Goal: Information Seeking & Learning: Find specific page/section

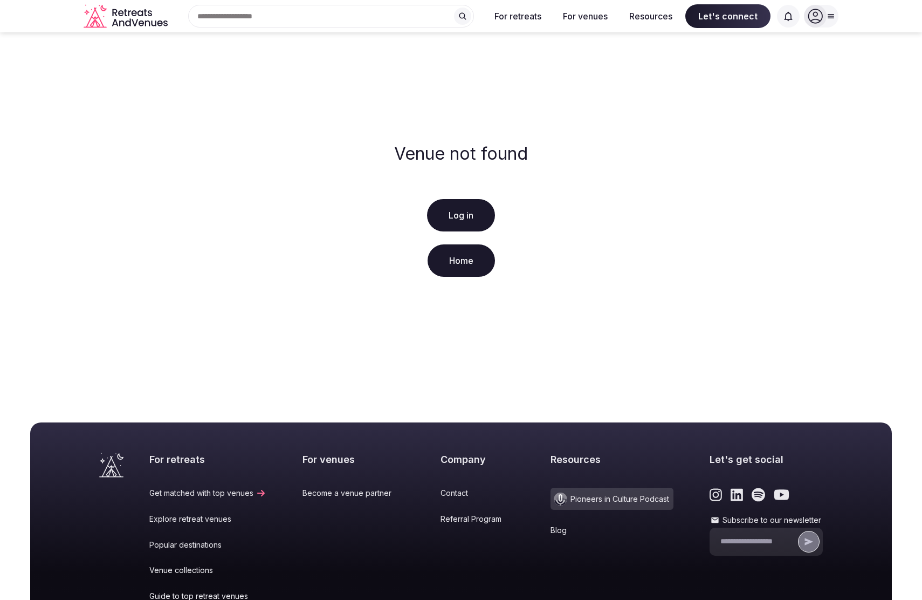
scroll to position [153, 0]
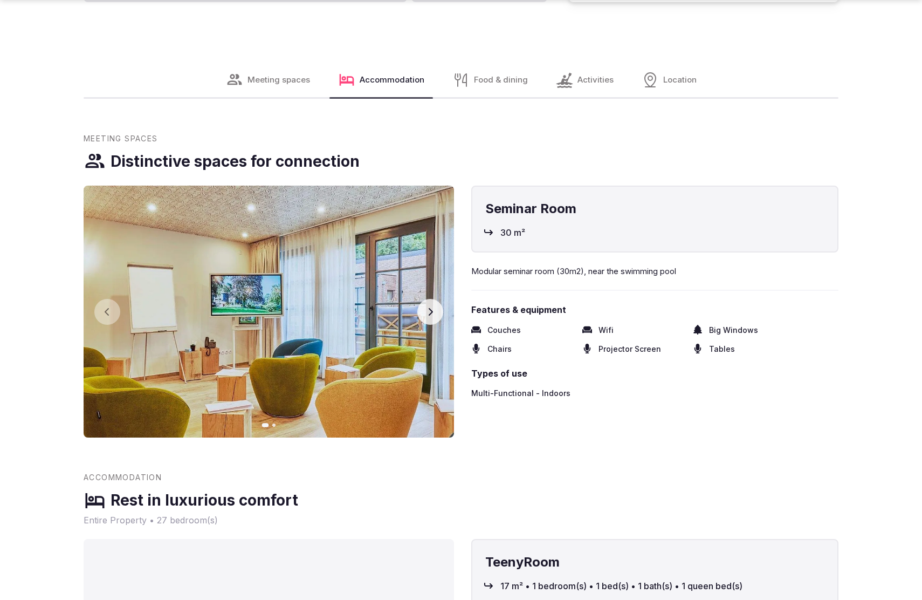
scroll to position [2240, 0]
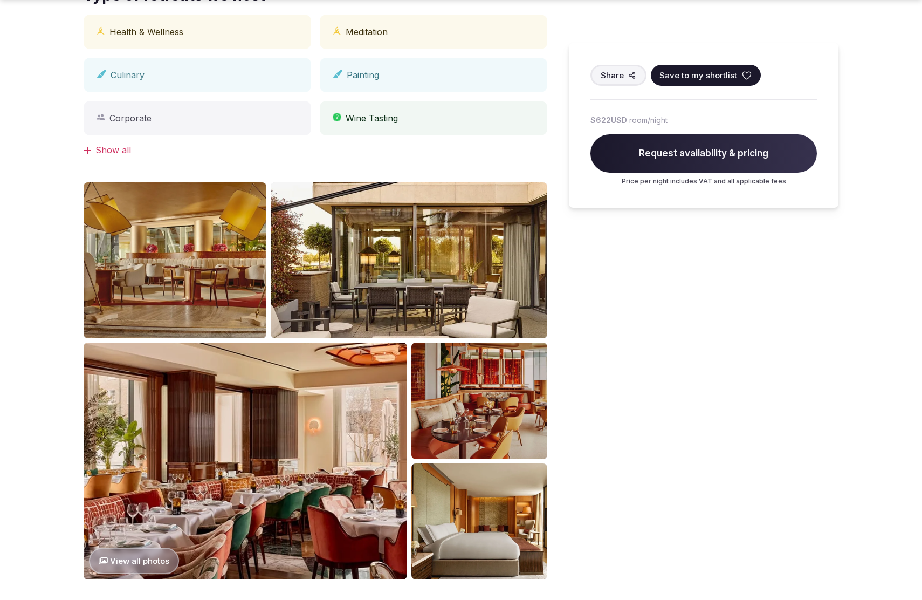
scroll to position [1122, 0]
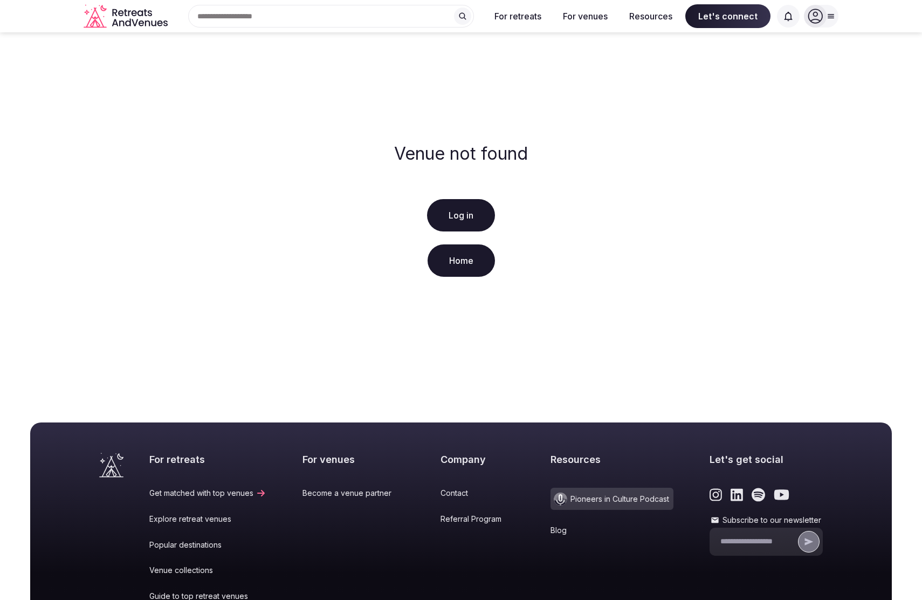
scroll to position [153, 0]
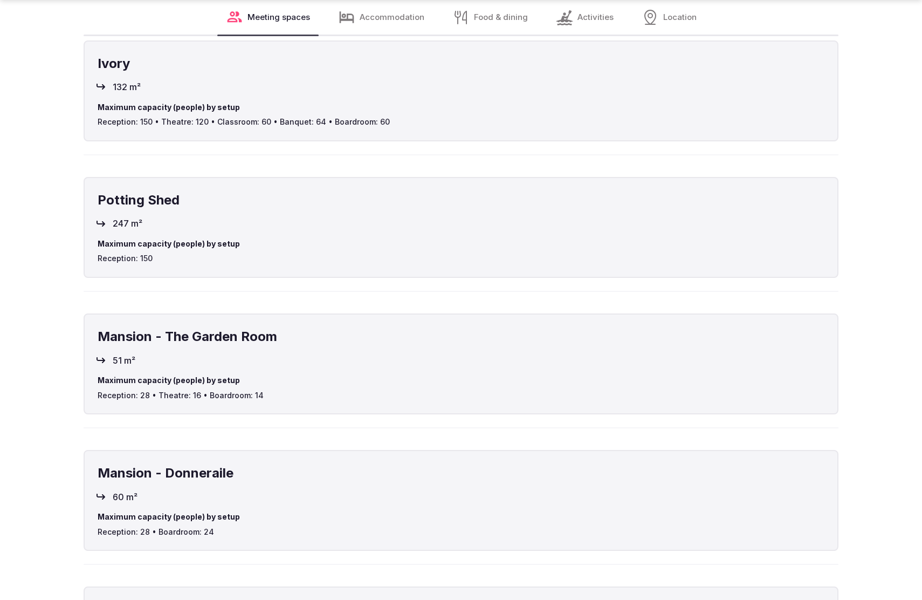
scroll to position [2207, 0]
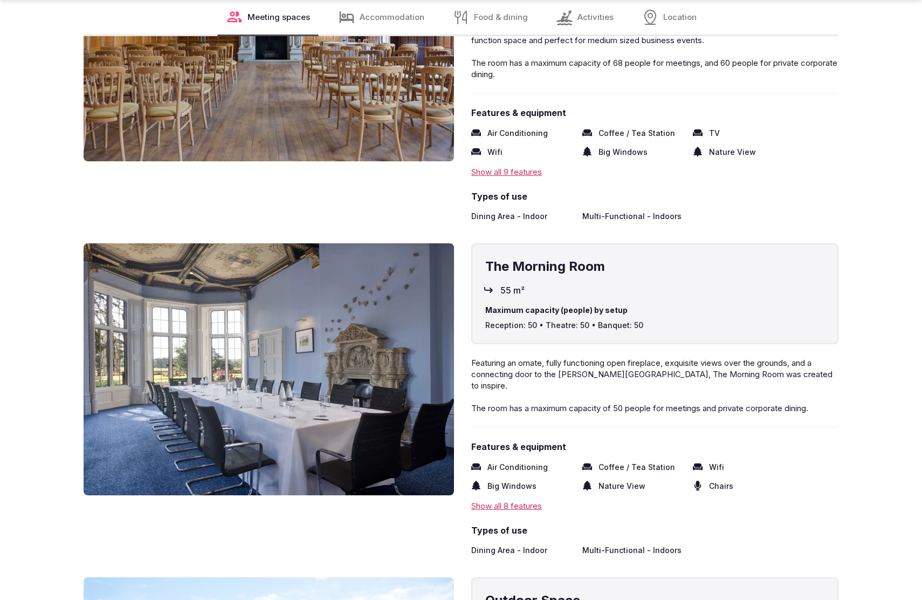
scroll to position [2197, 0]
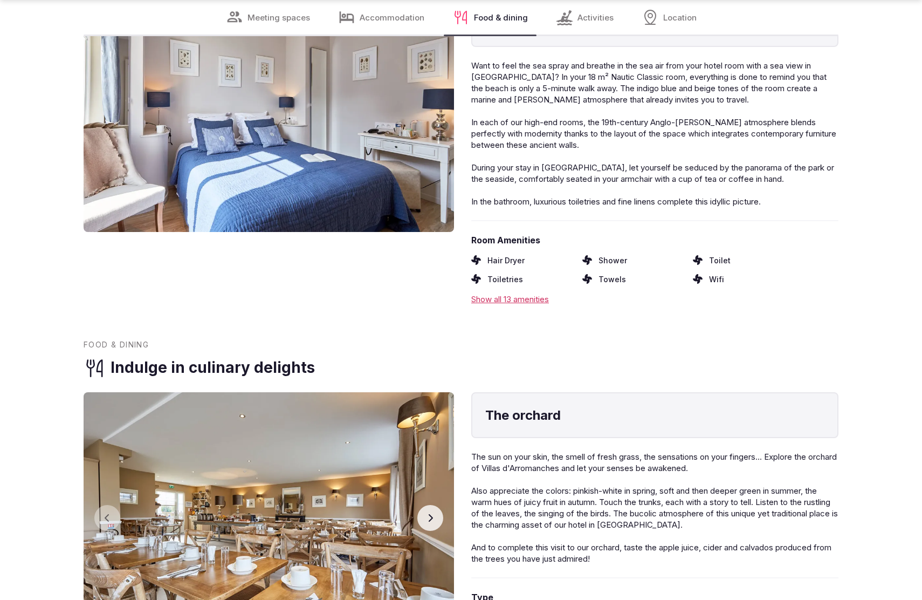
scroll to position [2240, 0]
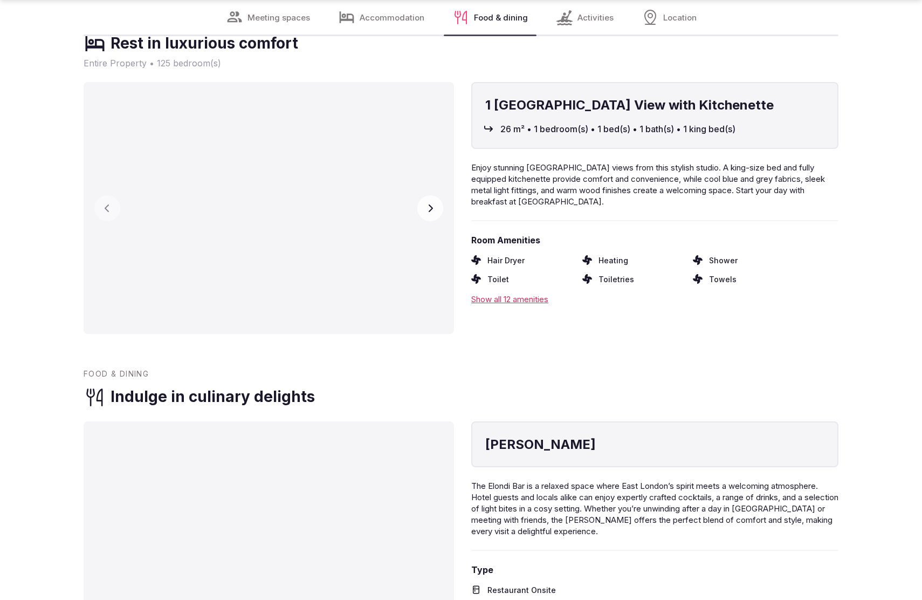
scroll to position [2240, 0]
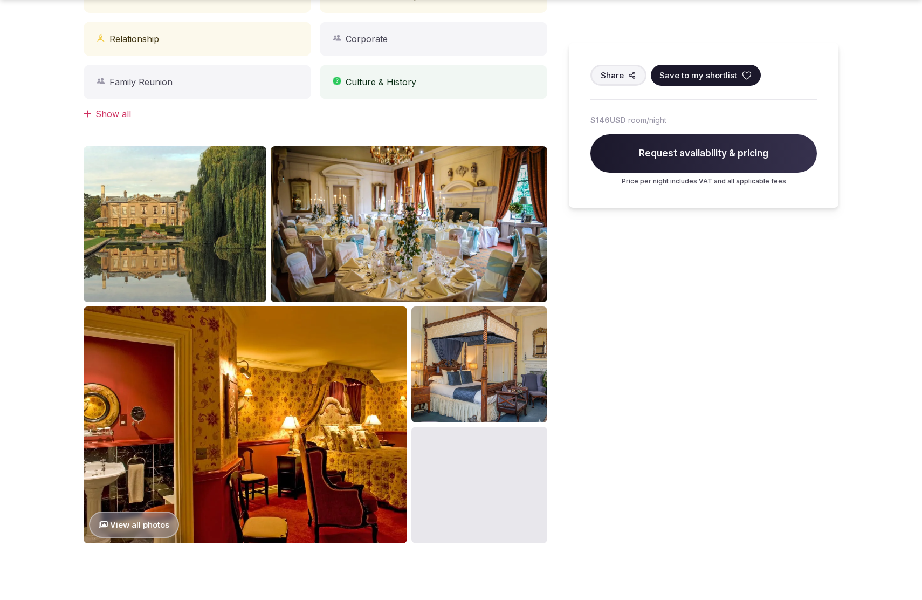
scroll to position [1089, 0]
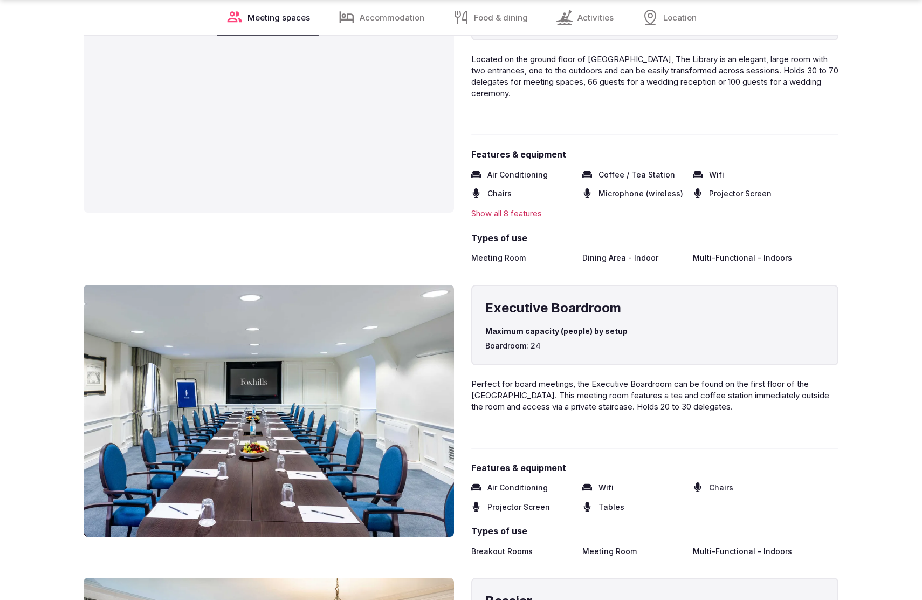
scroll to position [2240, 0]
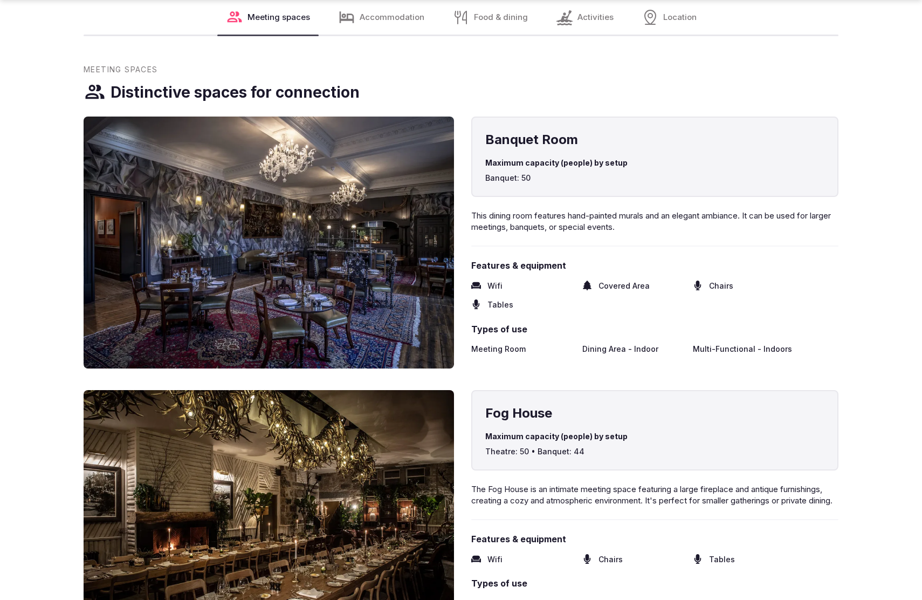
scroll to position [1663, 0]
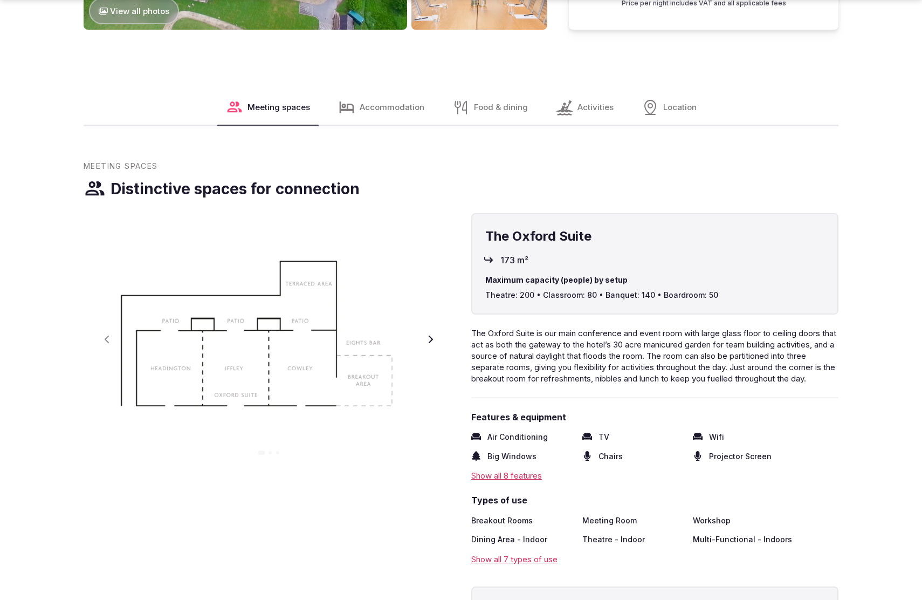
scroll to position [1699, 0]
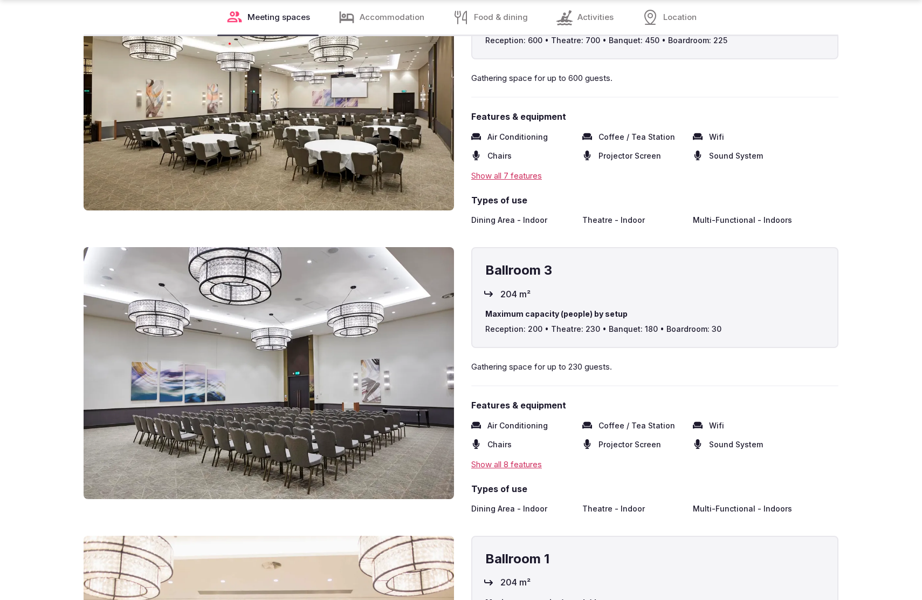
scroll to position [2240, 0]
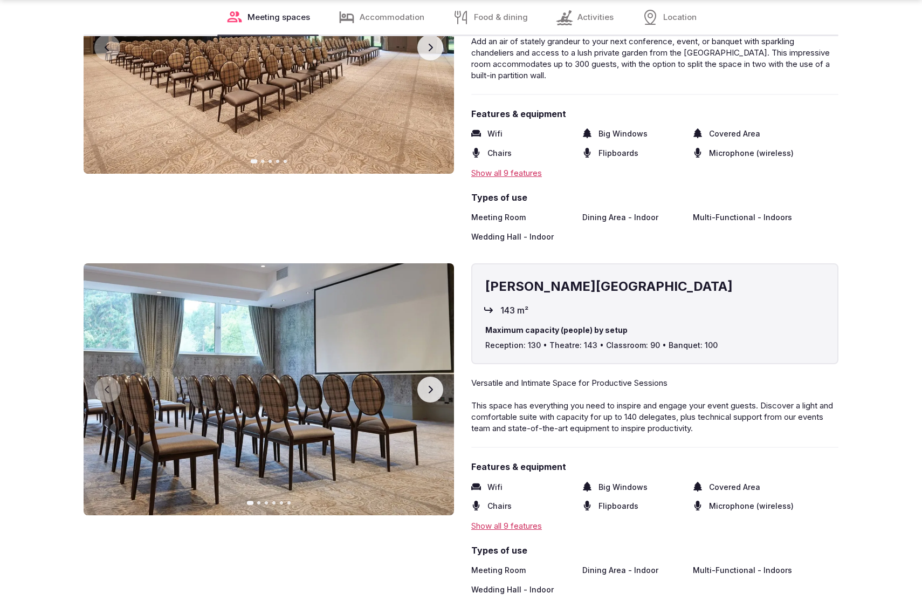
scroll to position [2204, 0]
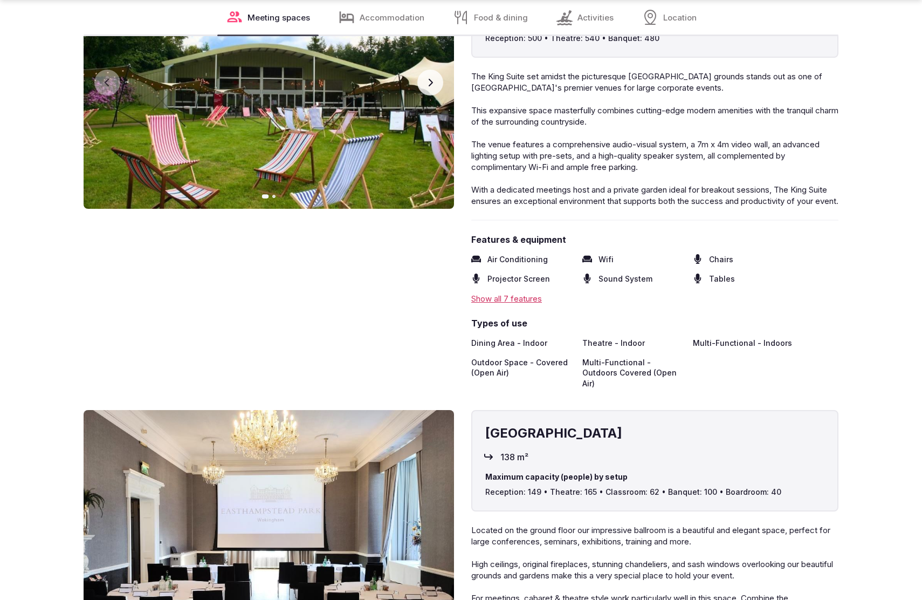
scroll to position [2239, 0]
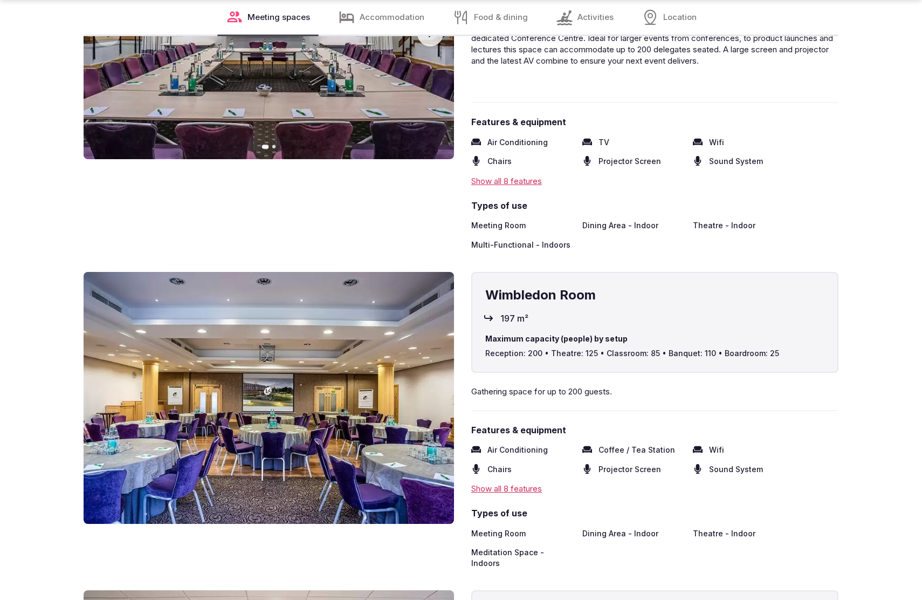
scroll to position [2204, 0]
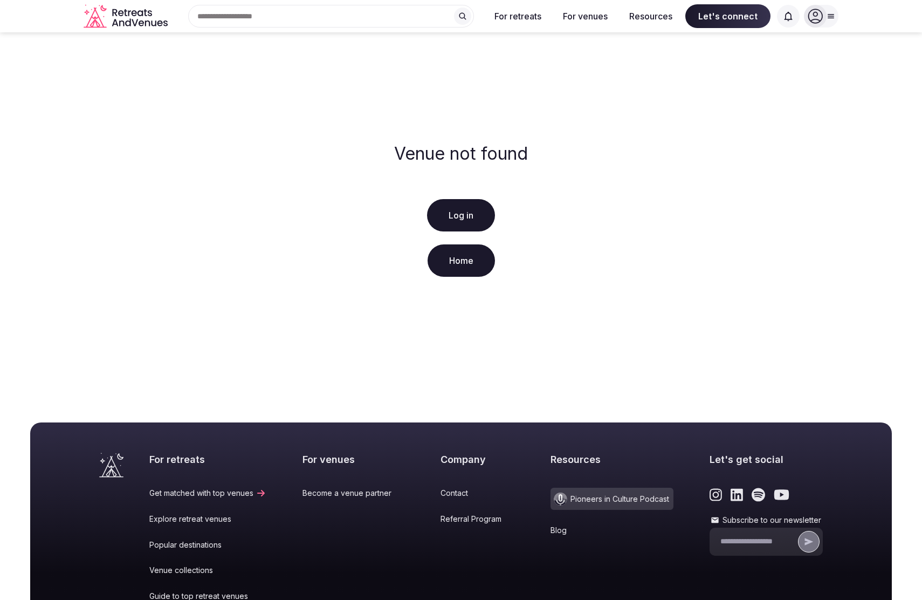
scroll to position [153, 0]
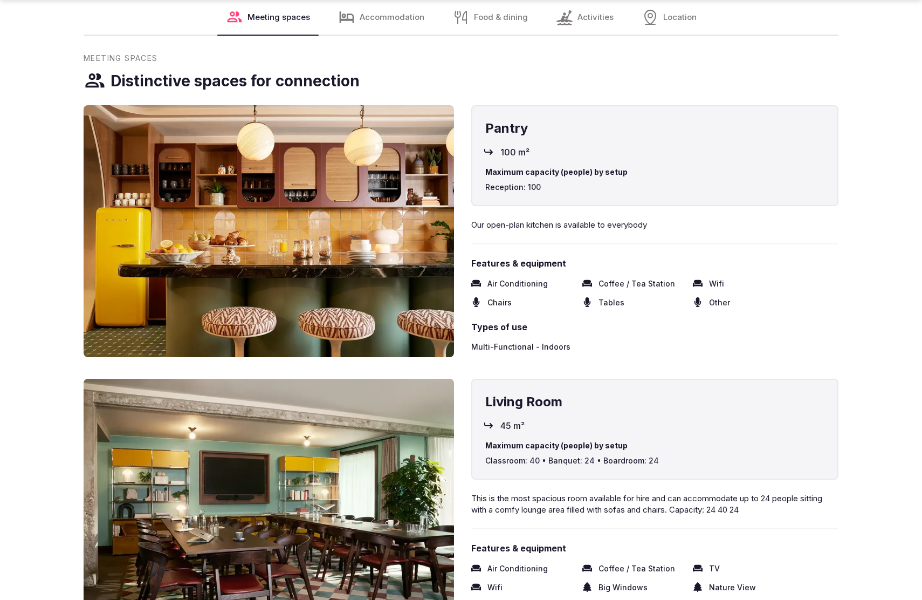
scroll to position [2196, 0]
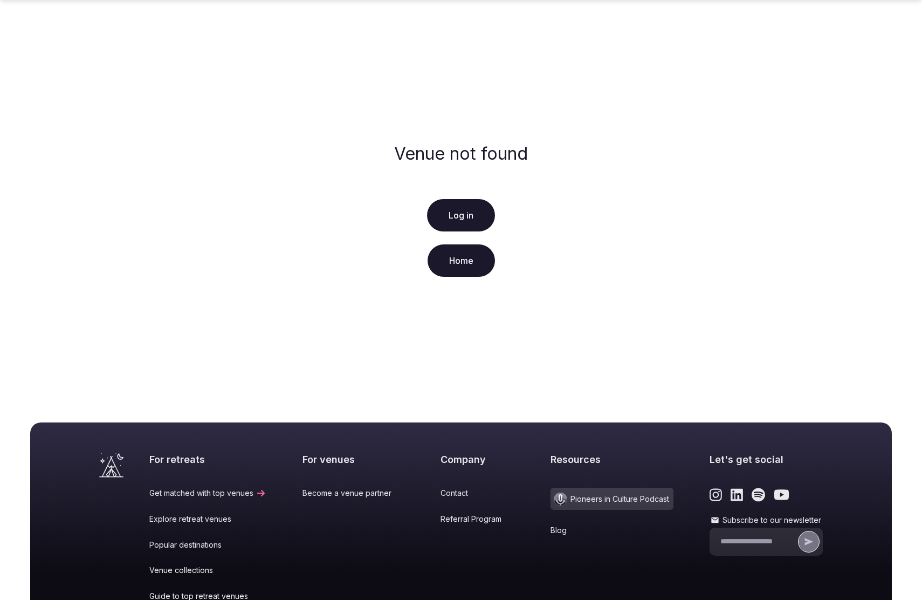
scroll to position [153, 0]
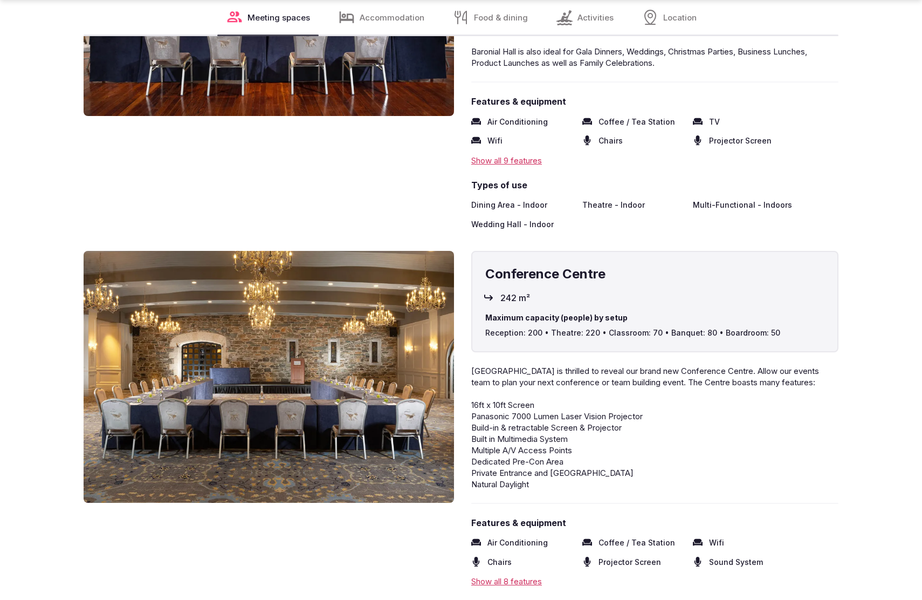
scroll to position [2240, 0]
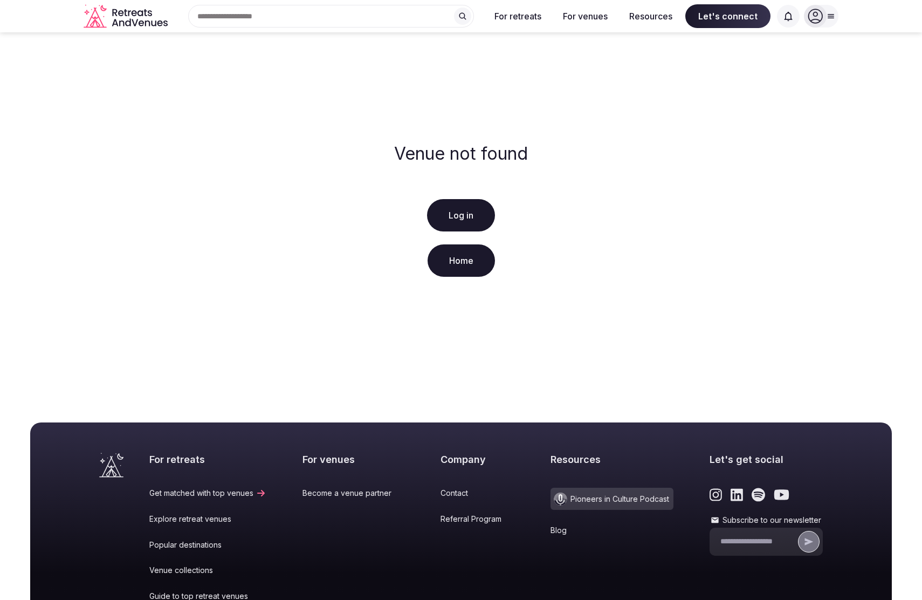
scroll to position [153, 0]
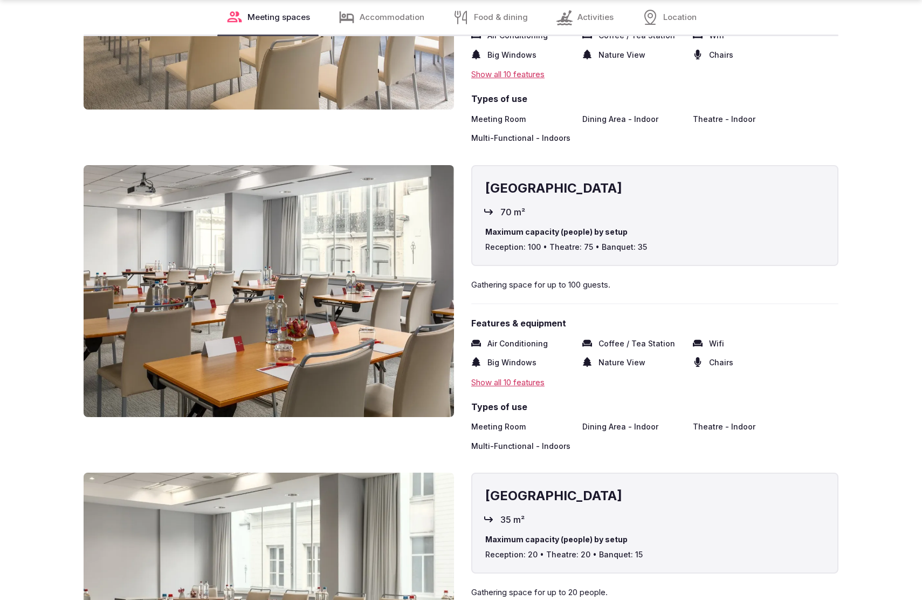
scroll to position [2204, 0]
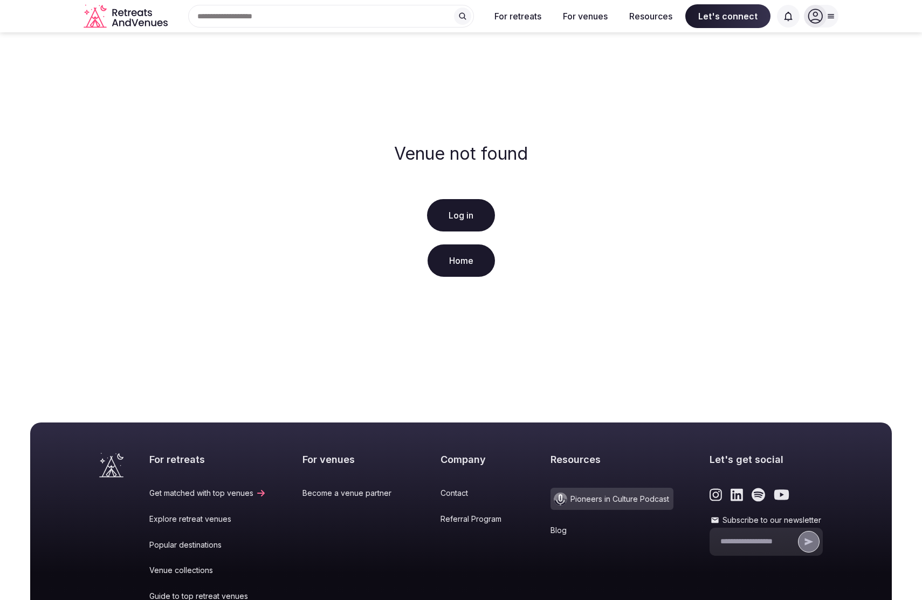
scroll to position [153, 0]
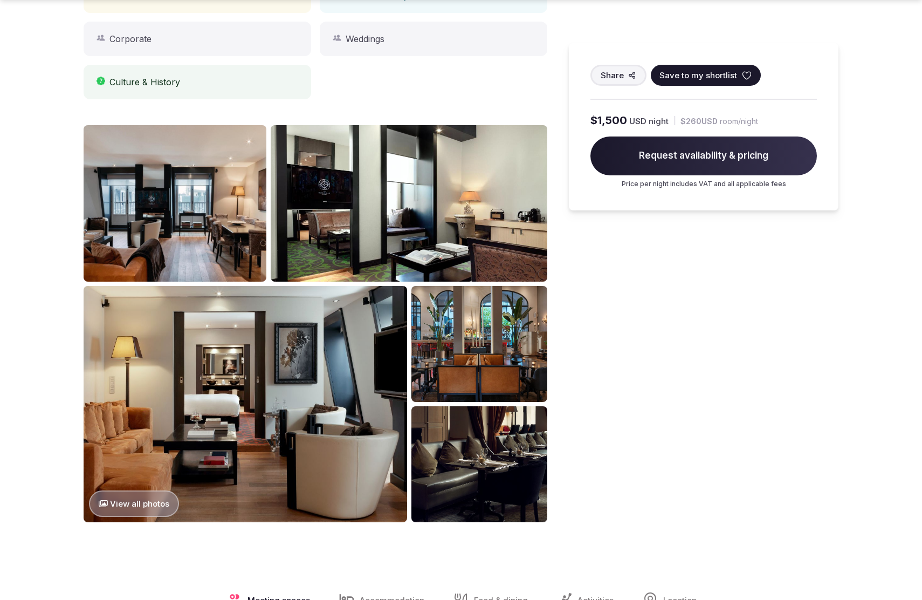
scroll to position [1122, 0]
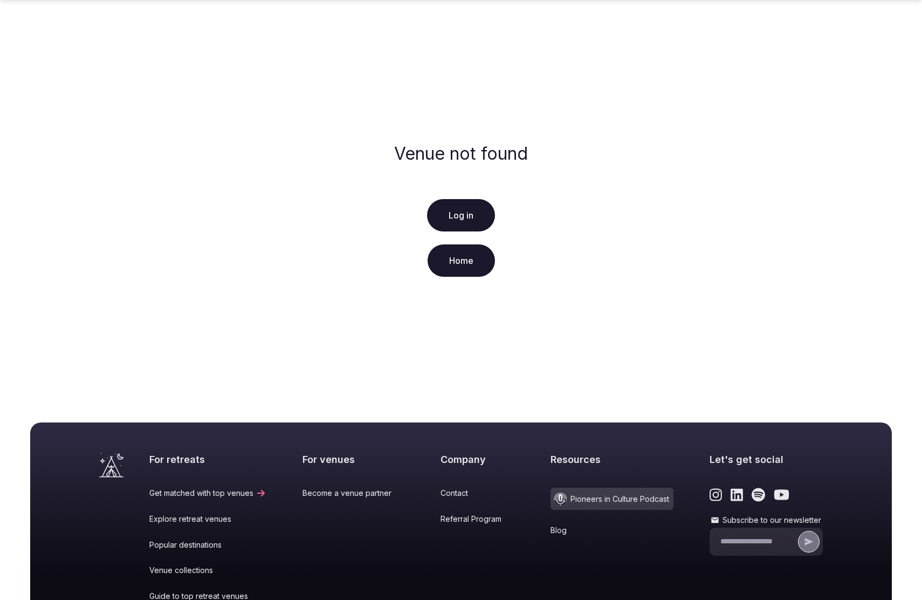
scroll to position [153, 0]
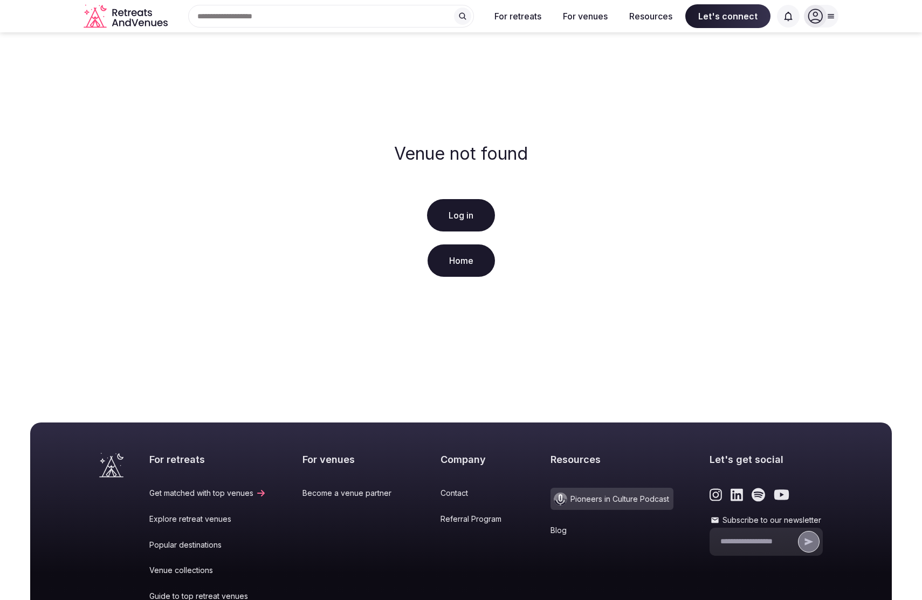
scroll to position [153, 0]
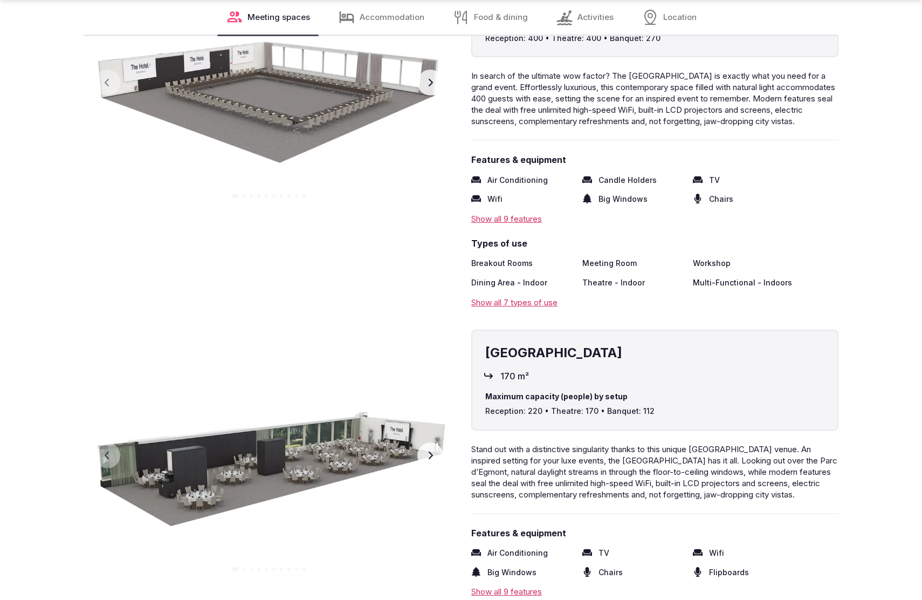
scroll to position [2235, 0]
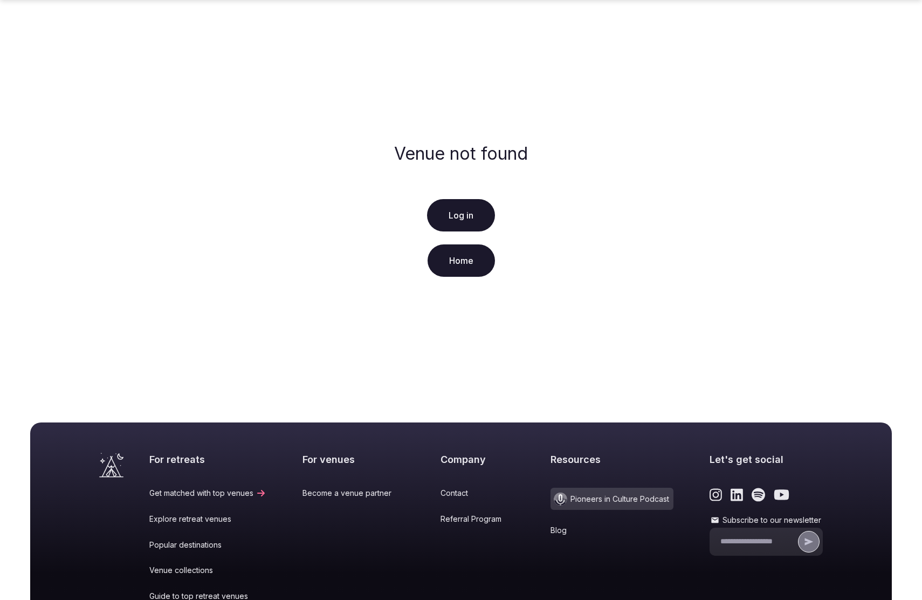
scroll to position [153, 0]
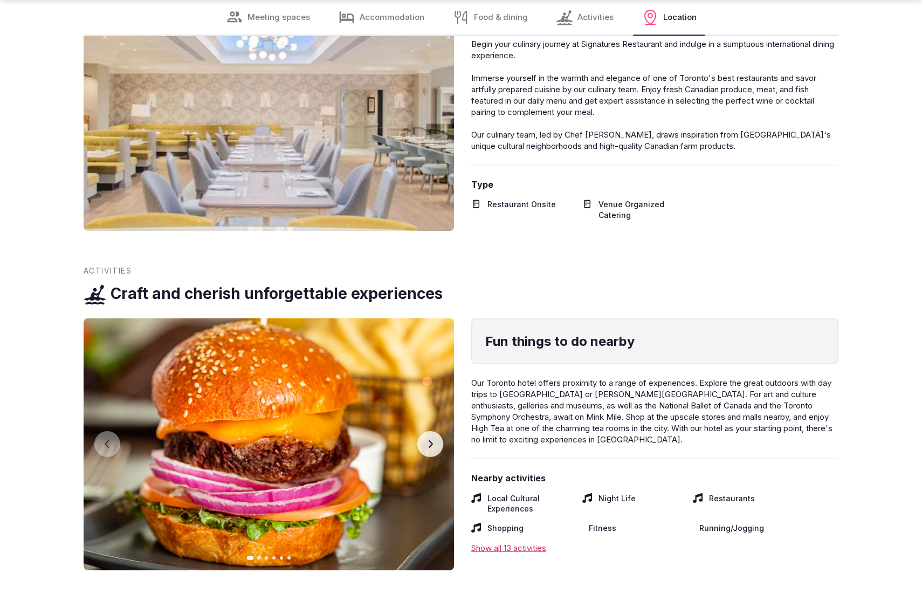
scroll to position [2204, 0]
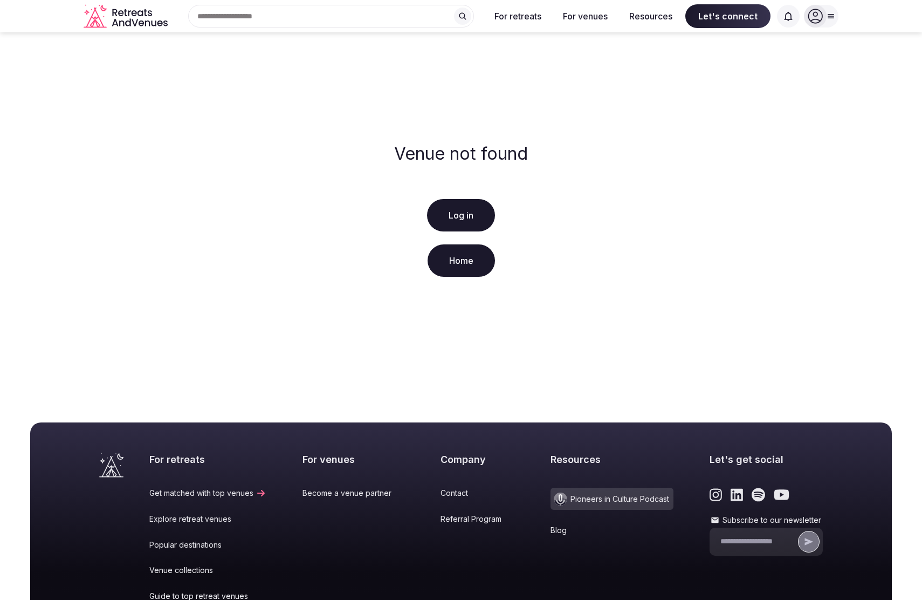
scroll to position [153, 0]
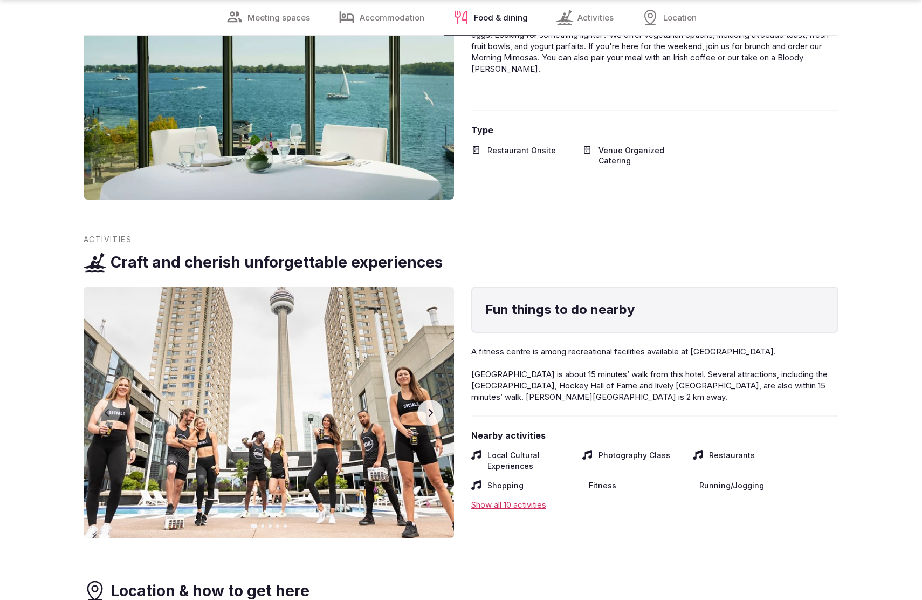
scroll to position [2204, 0]
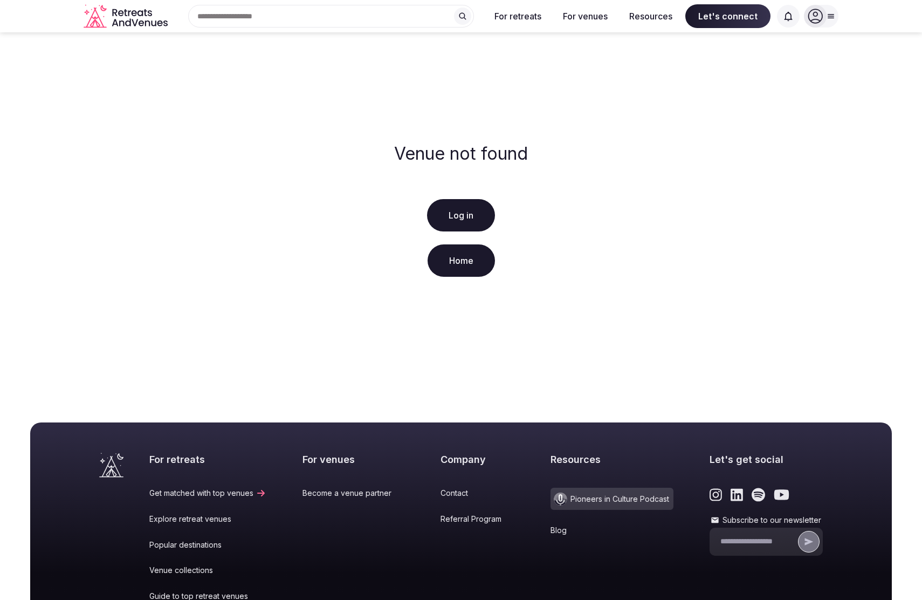
scroll to position [153, 0]
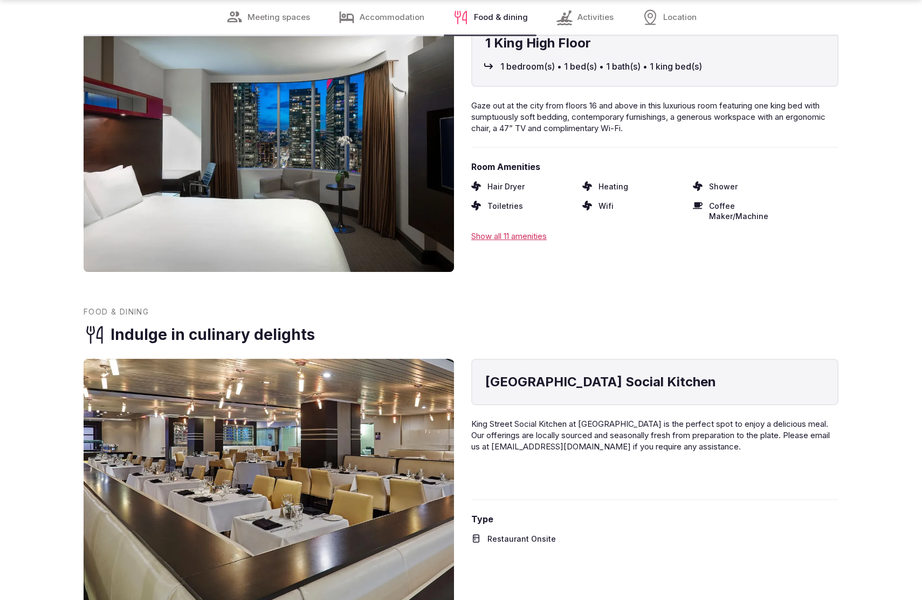
scroll to position [2239, 0]
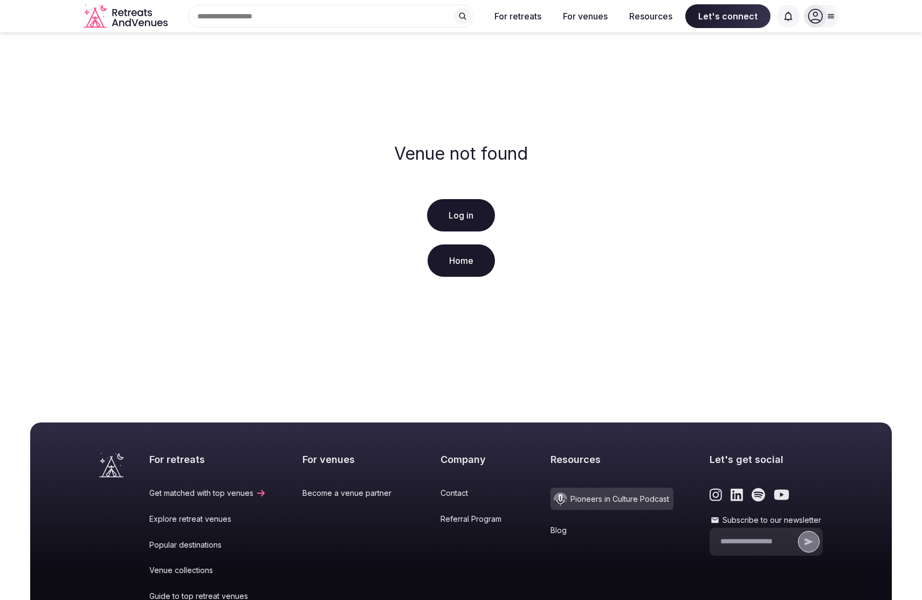
scroll to position [153, 0]
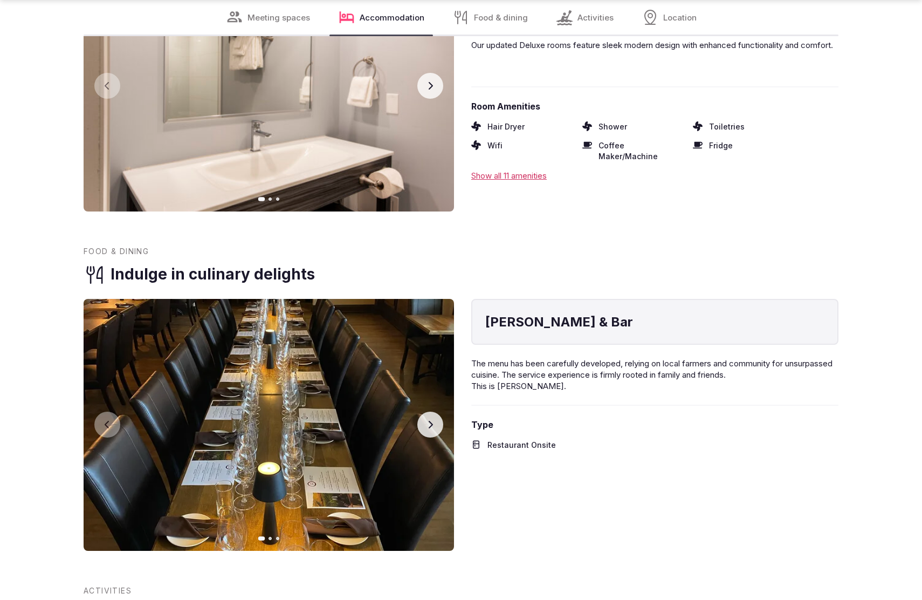
scroll to position [2240, 0]
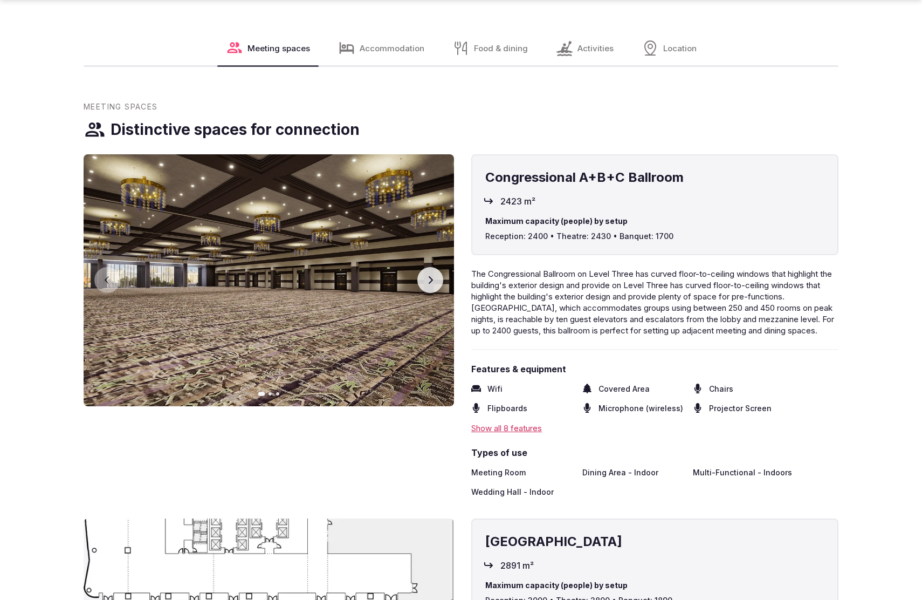
scroll to position [1666, 0]
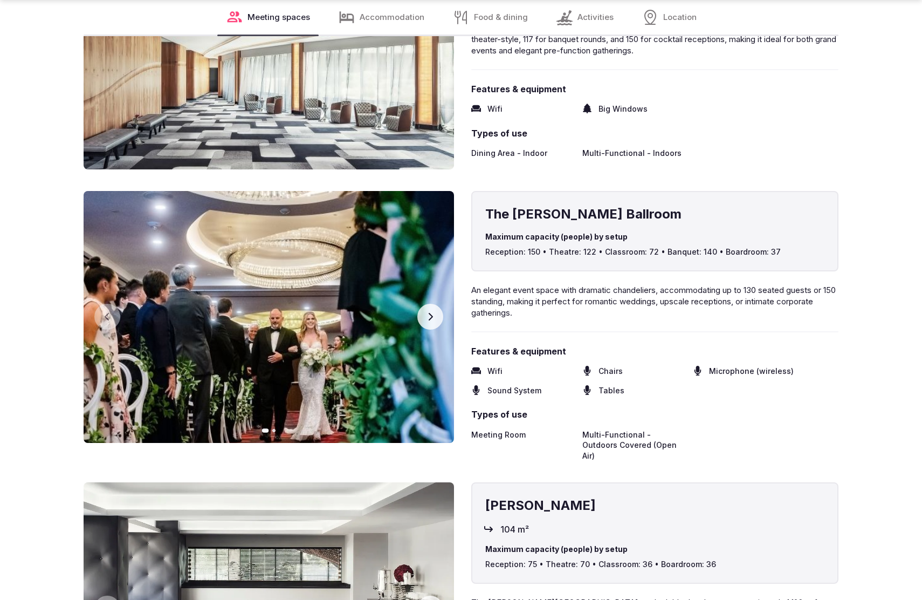
scroll to position [2240, 0]
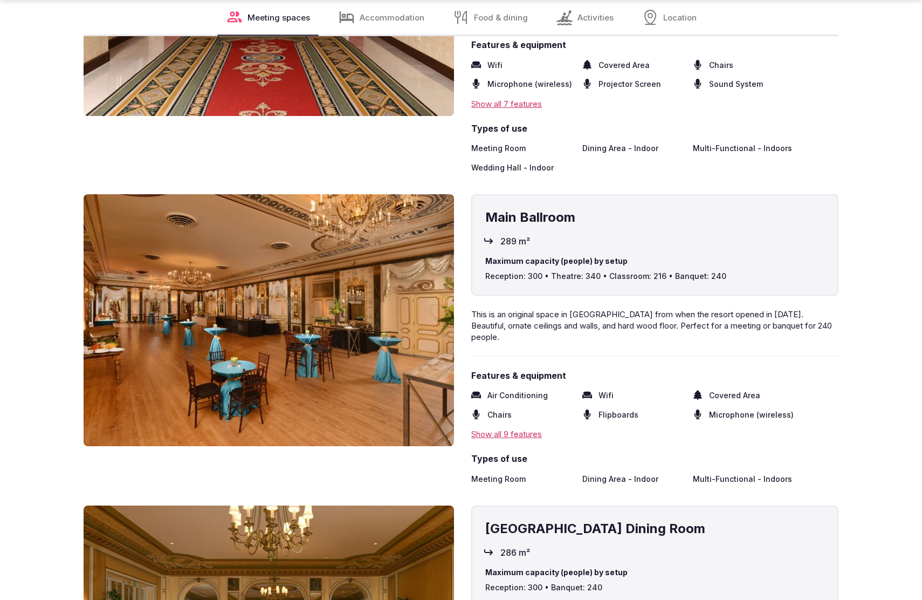
scroll to position [2240, 0]
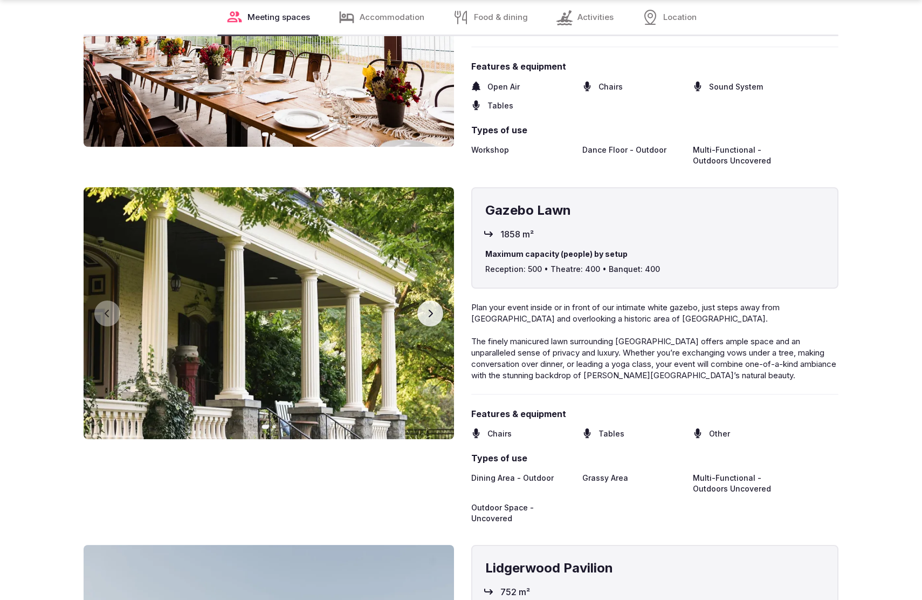
scroll to position [2228, 0]
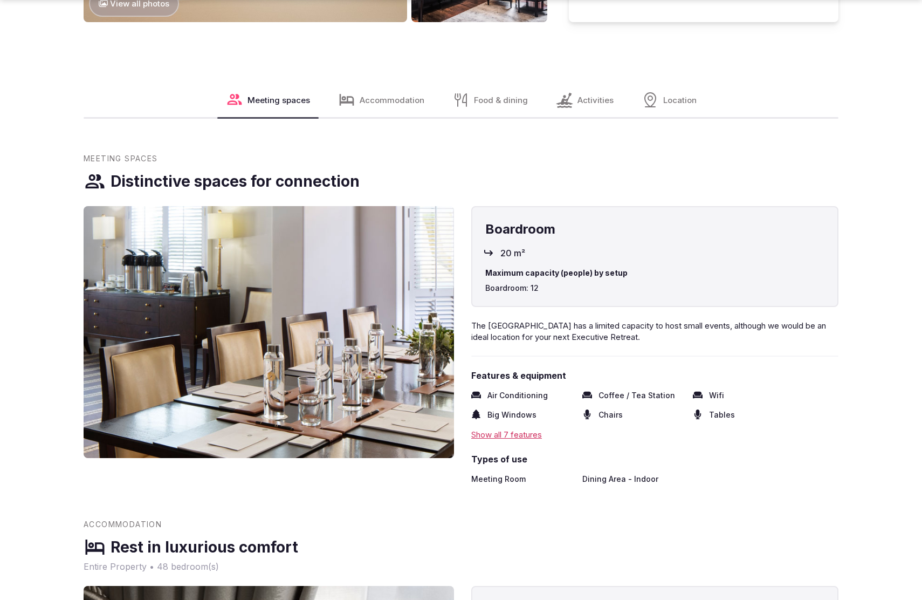
scroll to position [1666, 0]
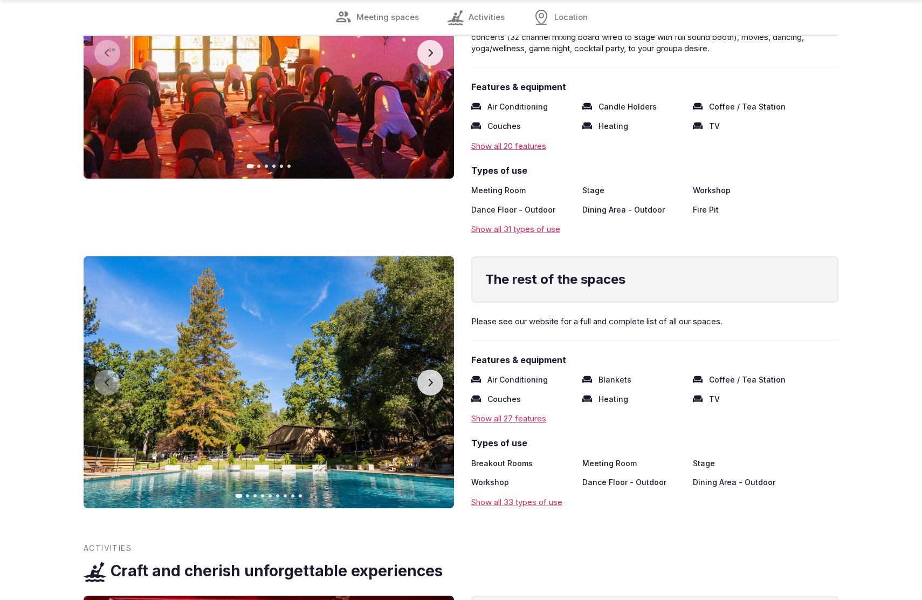
scroll to position [2240, 0]
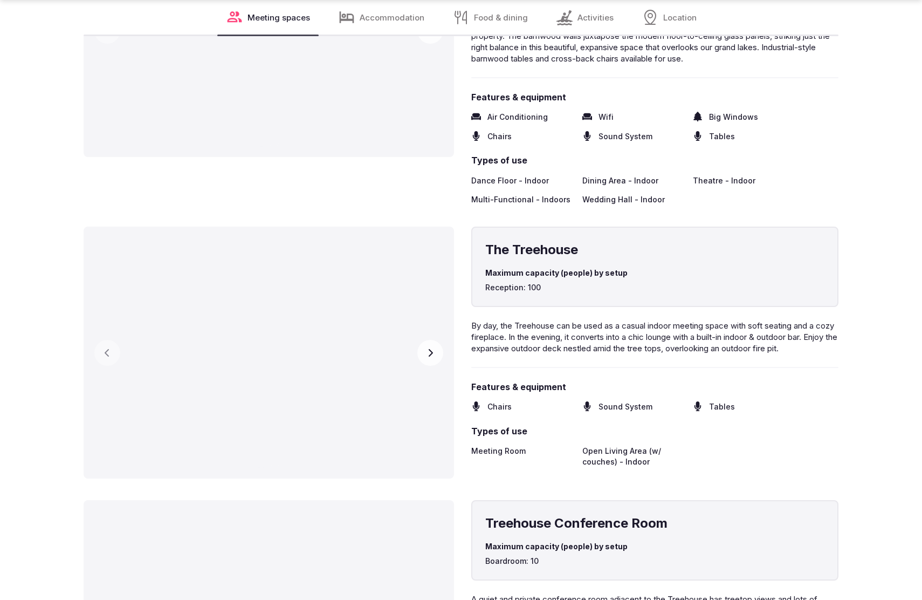
scroll to position [2239, 0]
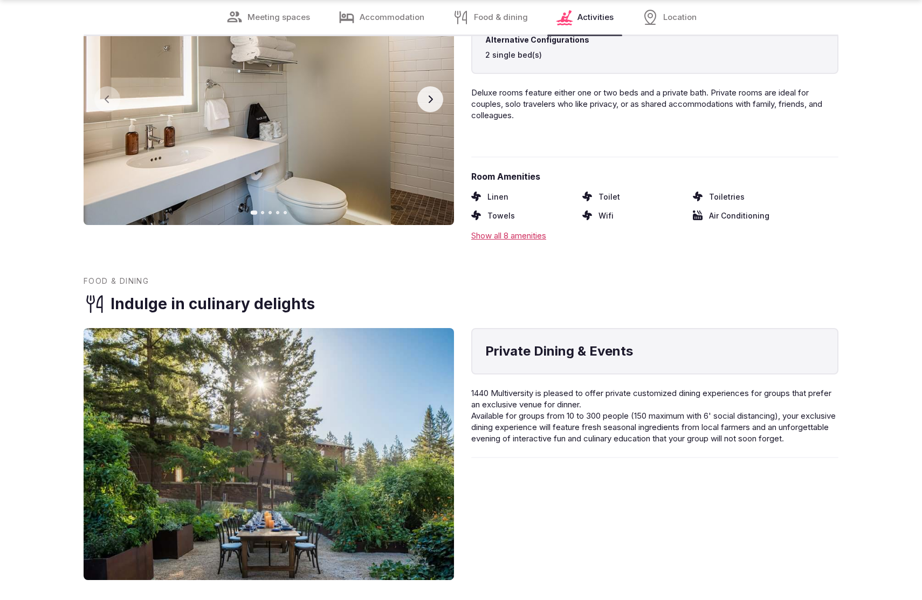
scroll to position [2240, 0]
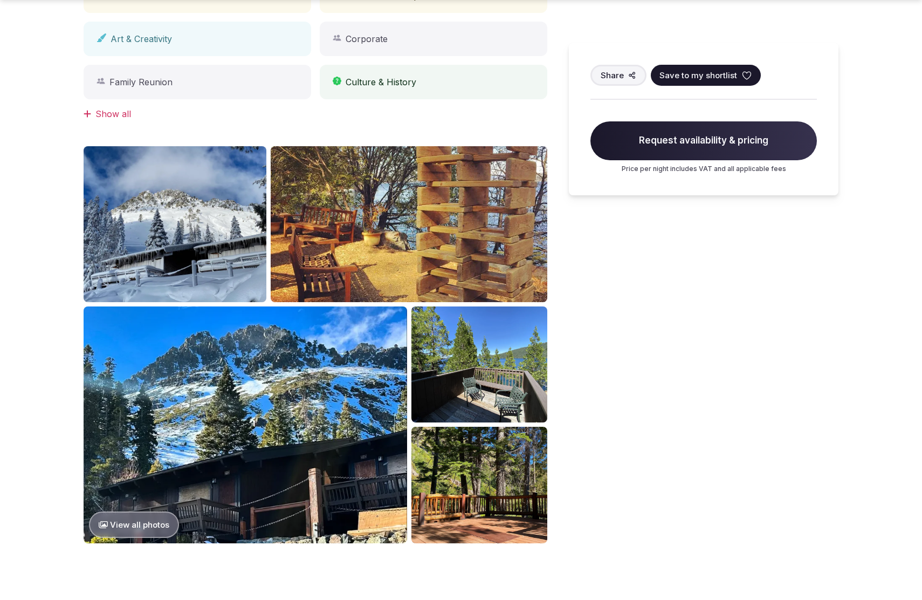
scroll to position [1089, 0]
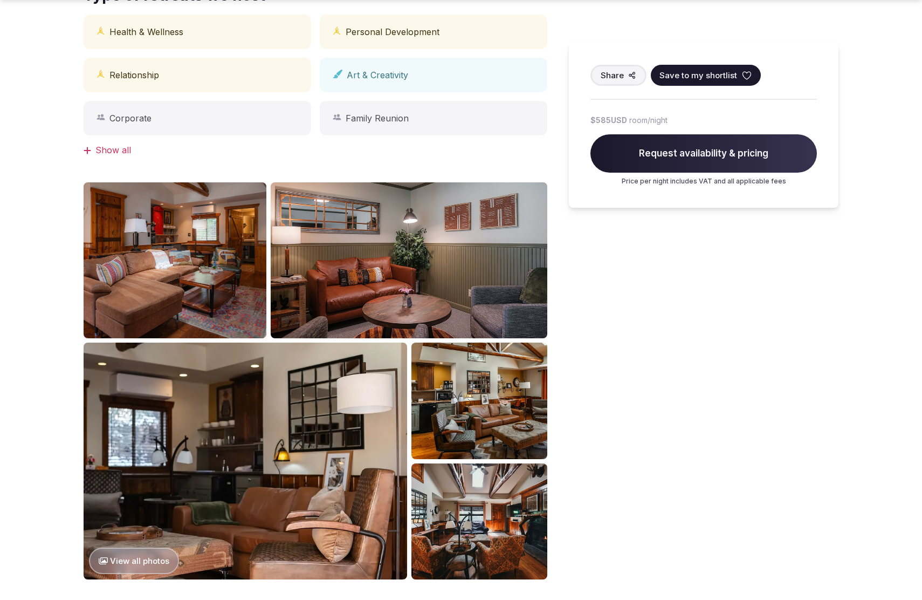
scroll to position [1699, 0]
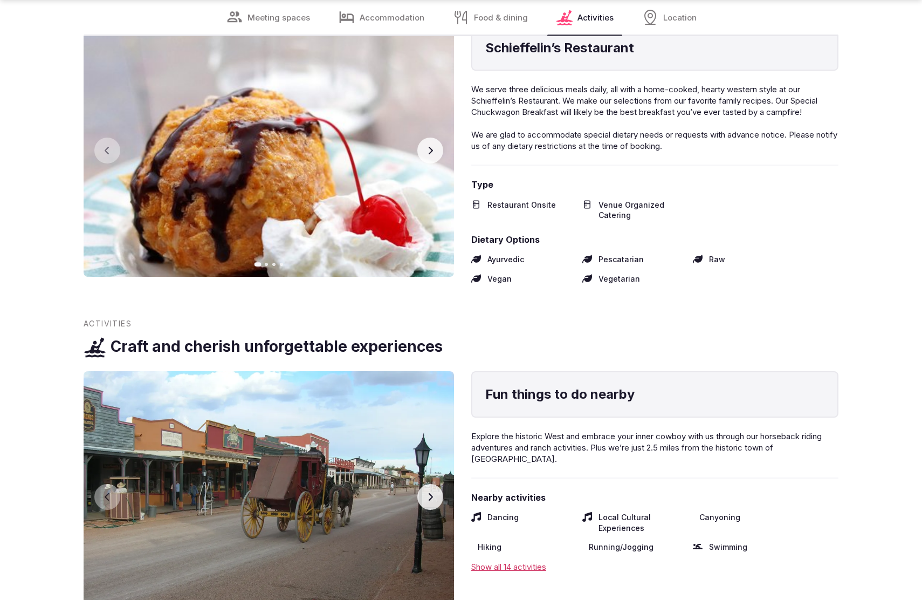
scroll to position [2204, 0]
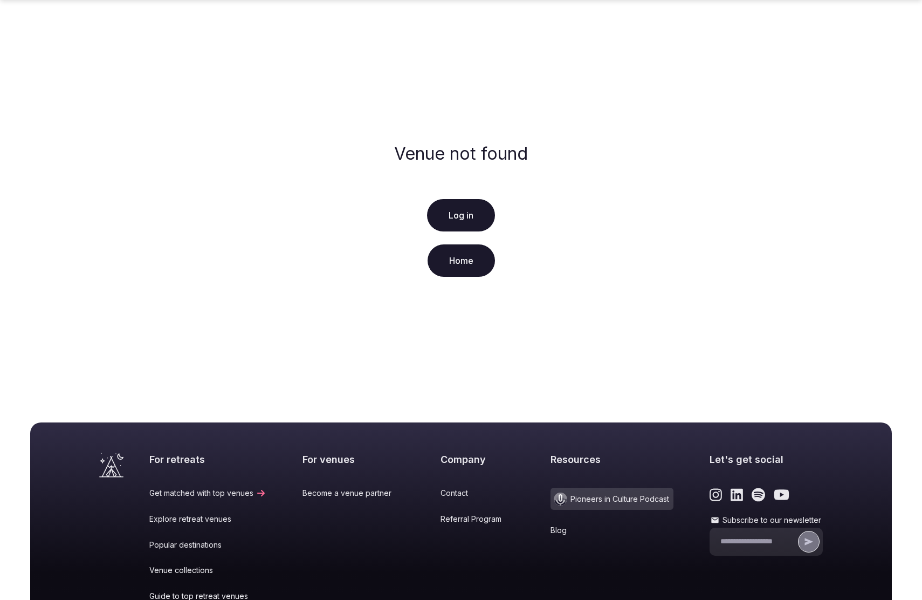
scroll to position [153, 0]
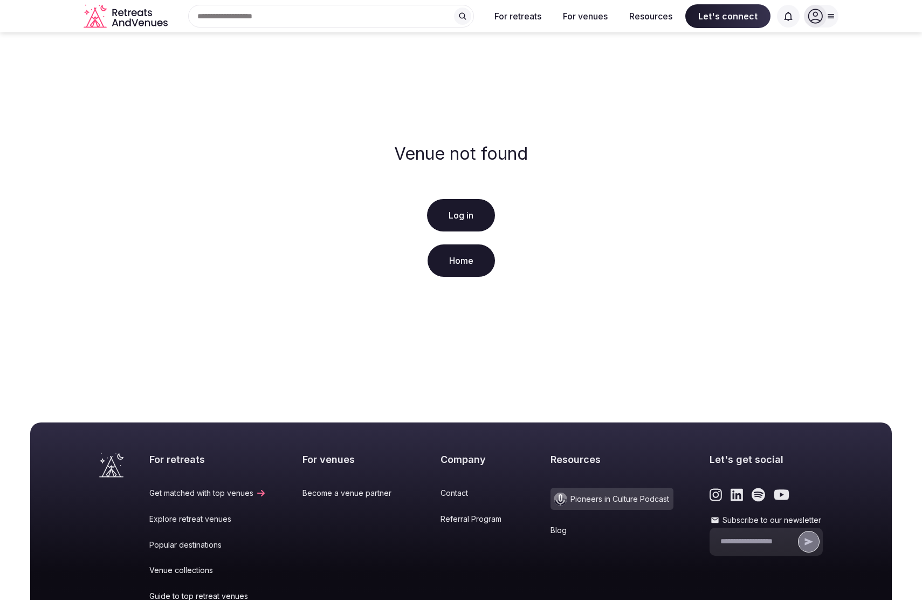
scroll to position [153, 0]
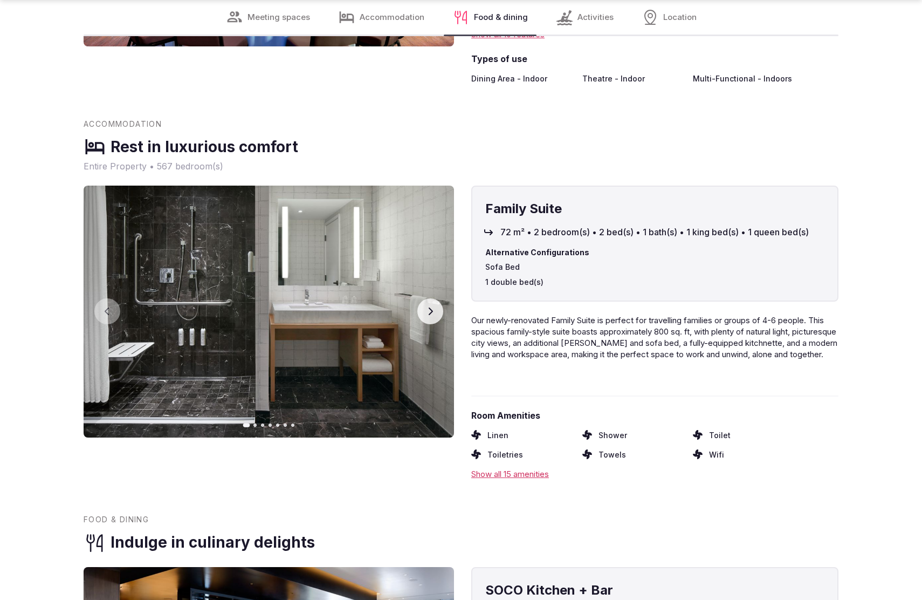
scroll to position [2204, 0]
